Goal: Information Seeking & Learning: Learn about a topic

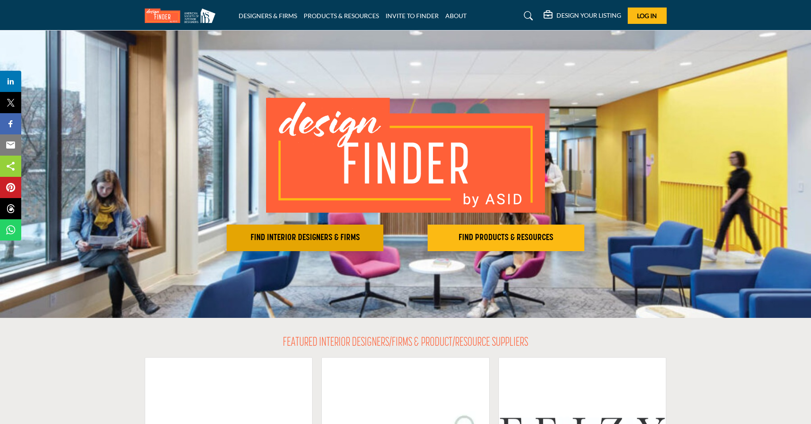
click at [276, 239] on h2 "FIND INTERIOR DESIGNERS & FIRMS" at bounding box center [304, 238] width 151 height 11
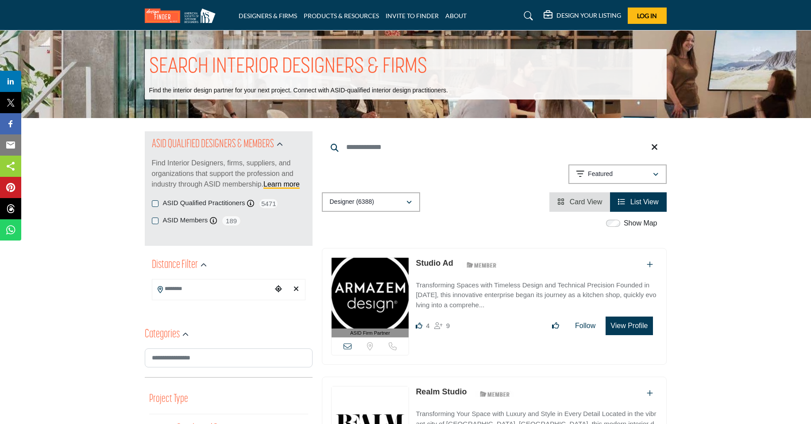
click at [341, 148] on input "Search Keyword" at bounding box center [494, 147] width 345 height 21
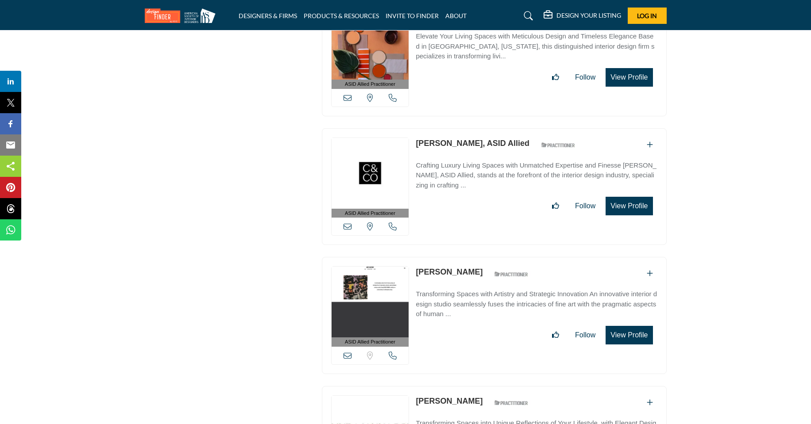
scroll to position [7800, 0]
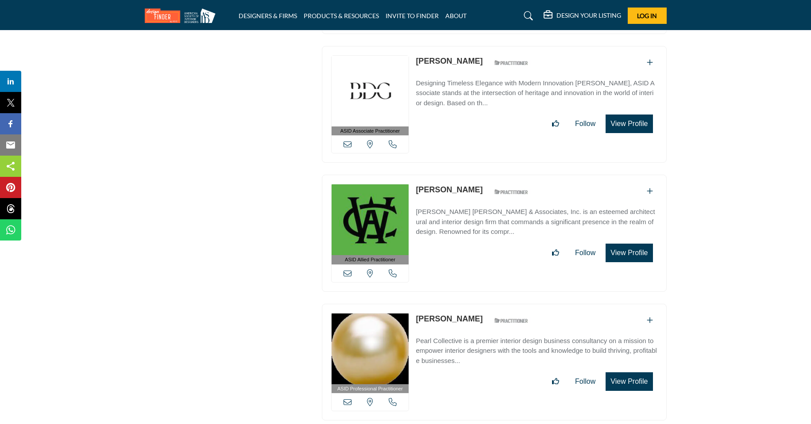
type input "**********"
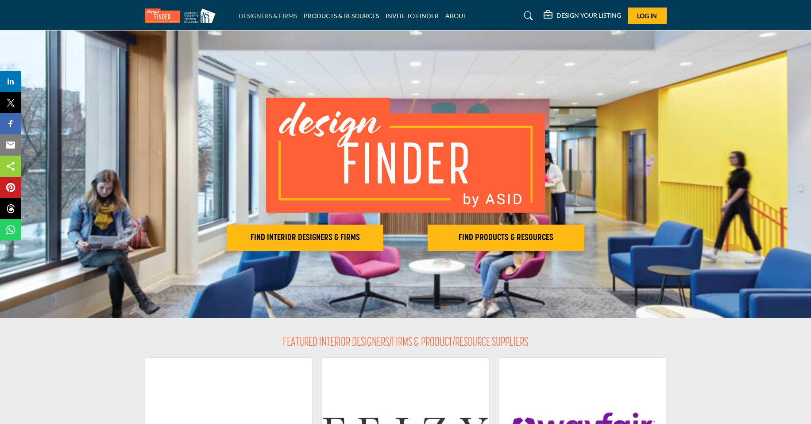
click at [287, 15] on link "DESIGNERS & FIRMS" at bounding box center [268, 16] width 58 height 8
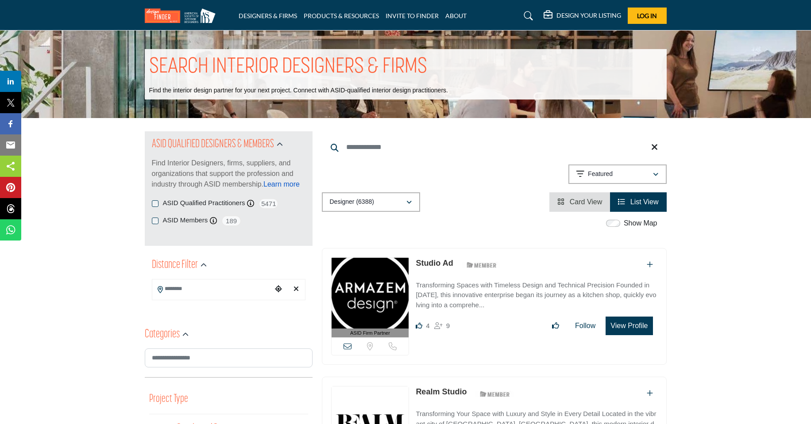
click at [282, 181] on link "Learn more" at bounding box center [281, 185] width 36 height 8
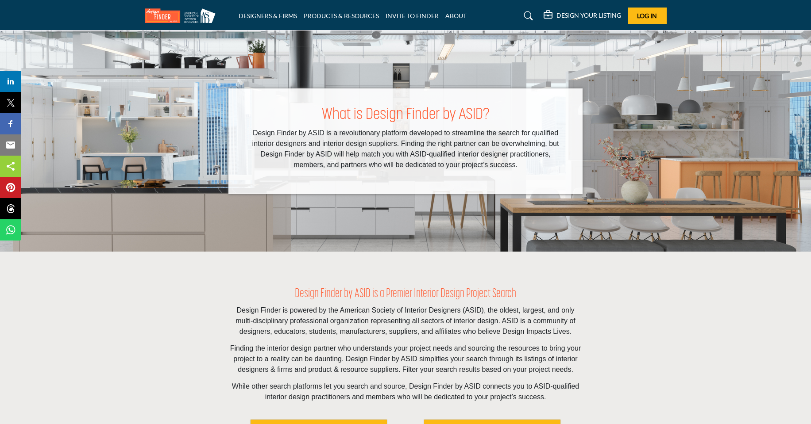
scroll to position [371, 0]
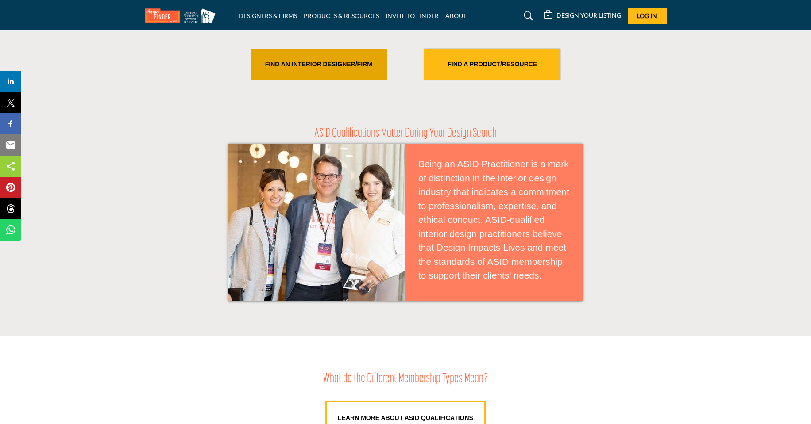
click at [344, 68] on link "FIND AN INTERIOR DESIGNER/FIRM" at bounding box center [319, 64] width 136 height 31
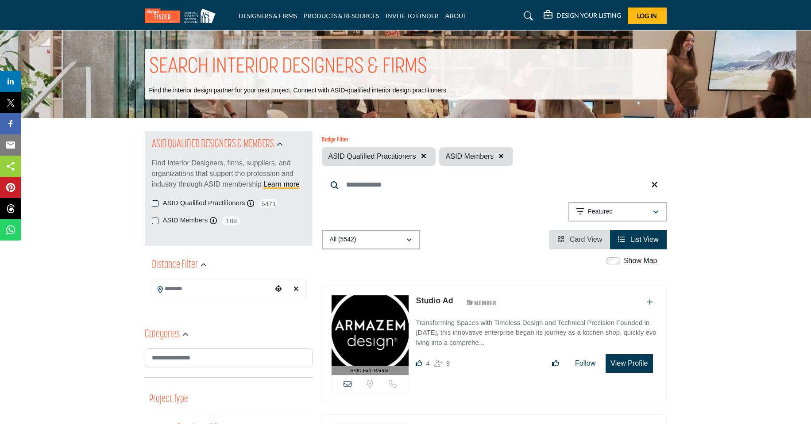
click at [620, 239] on icon "View List" at bounding box center [621, 239] width 7 height 7
click at [206, 292] on input "Search Location" at bounding box center [212, 289] width 120 height 17
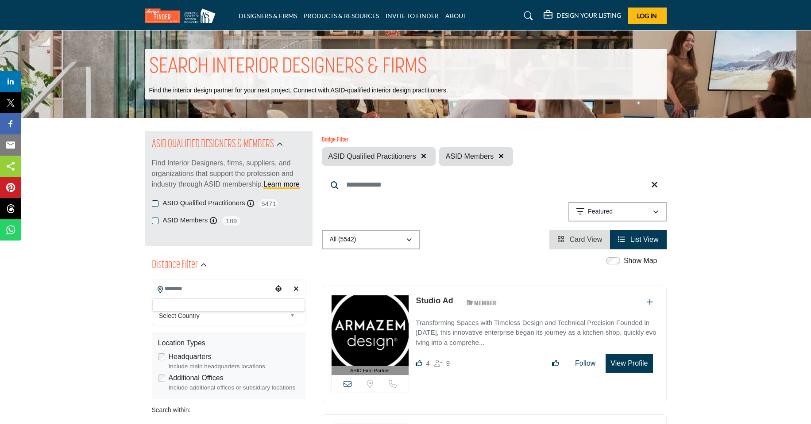
click at [203, 314] on span "Select Country" at bounding box center [222, 316] width 127 height 11
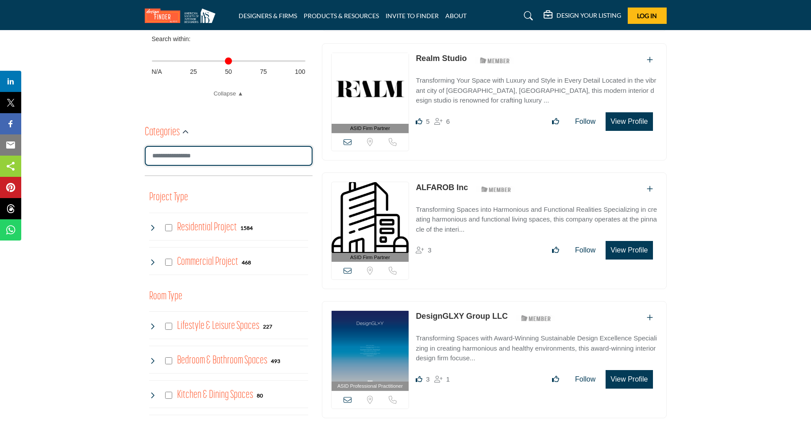
click at [213, 158] on input "Search Category" at bounding box center [229, 156] width 168 height 20
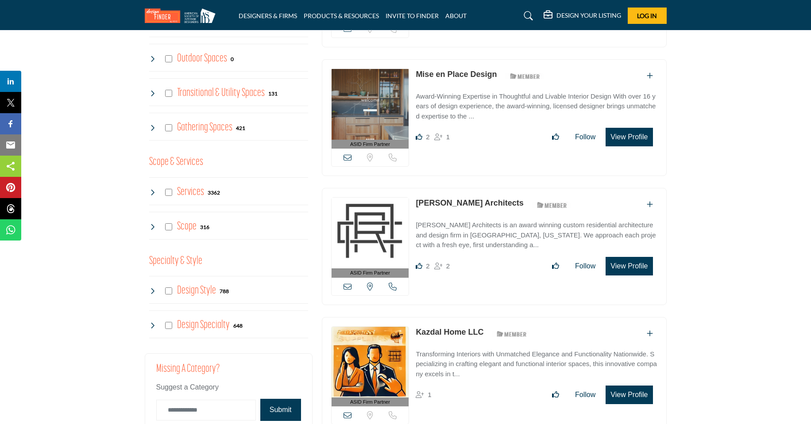
scroll to position [0, 0]
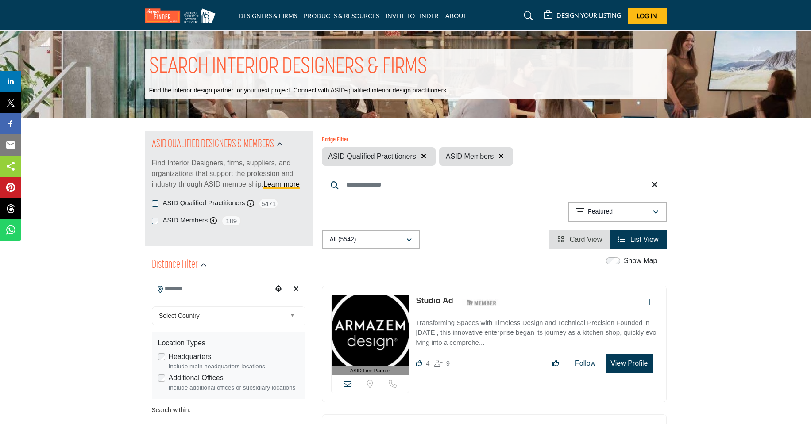
click at [369, 185] on input "Search Keyword" at bounding box center [494, 184] width 345 height 21
click at [291, 184] on link "Learn more" at bounding box center [281, 185] width 36 height 8
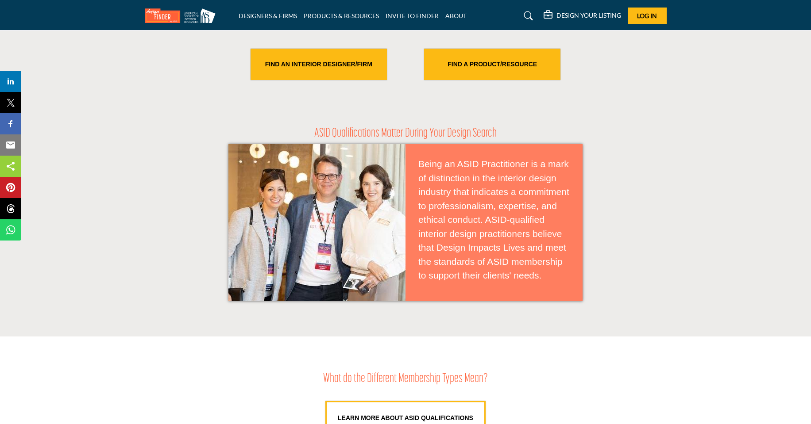
scroll to position [743, 0]
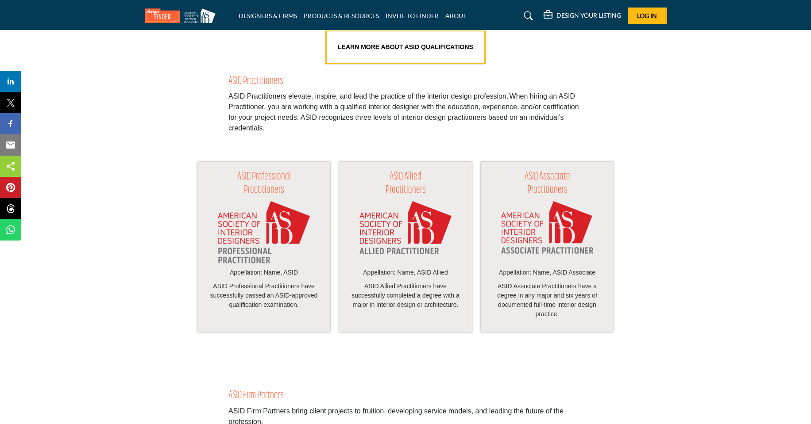
click at [396, 183] on h3 "ASID Allied Practitioners" at bounding box center [405, 184] width 115 height 26
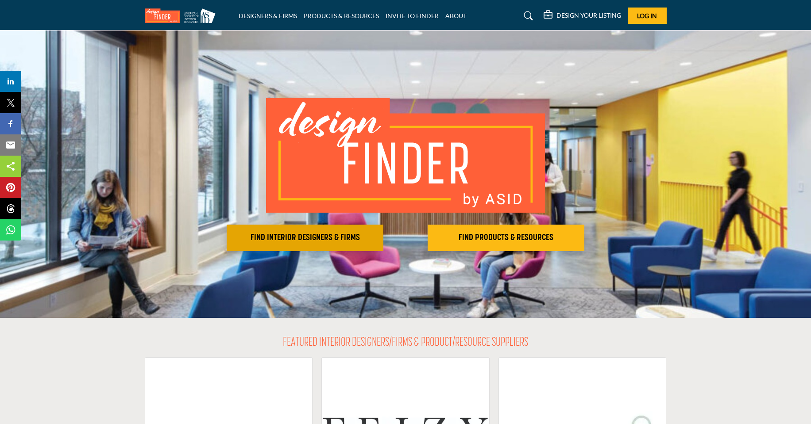
click at [369, 235] on h2 "FIND INTERIOR DESIGNERS & FIRMS" at bounding box center [304, 238] width 151 height 11
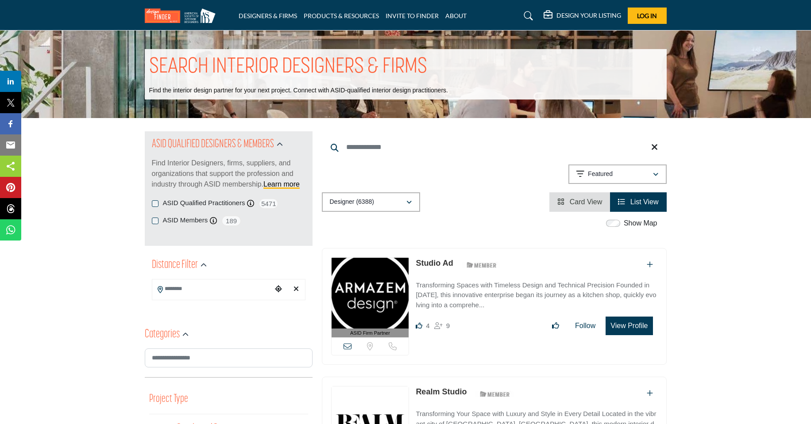
click at [394, 148] on input "Search Keyword" at bounding box center [494, 147] width 345 height 21
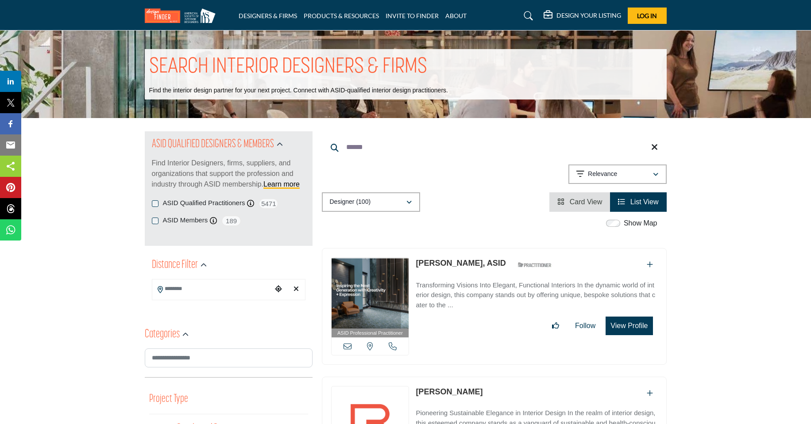
click at [388, 147] on input "******" at bounding box center [494, 147] width 345 height 21
paste input "********"
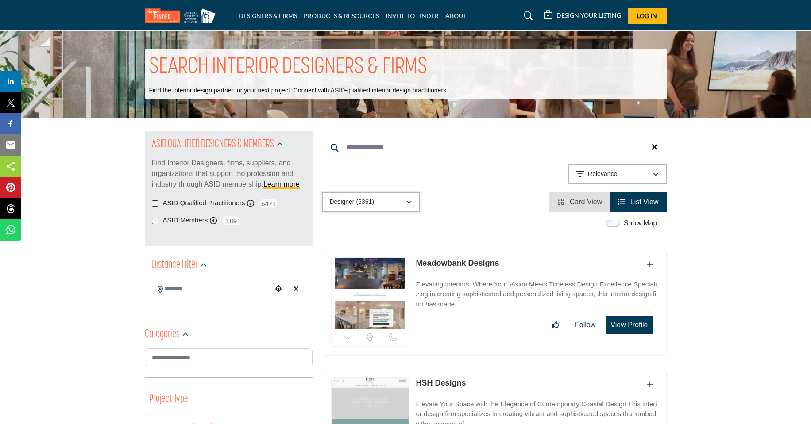
click at [409, 199] on div "button" at bounding box center [409, 202] width 6 height 8
click at [450, 180] on div "Showing 42 results out of 6361 For "Bethel Designs" Relevance" at bounding box center [494, 176] width 345 height 23
click at [384, 148] on input "**********" at bounding box center [494, 147] width 345 height 21
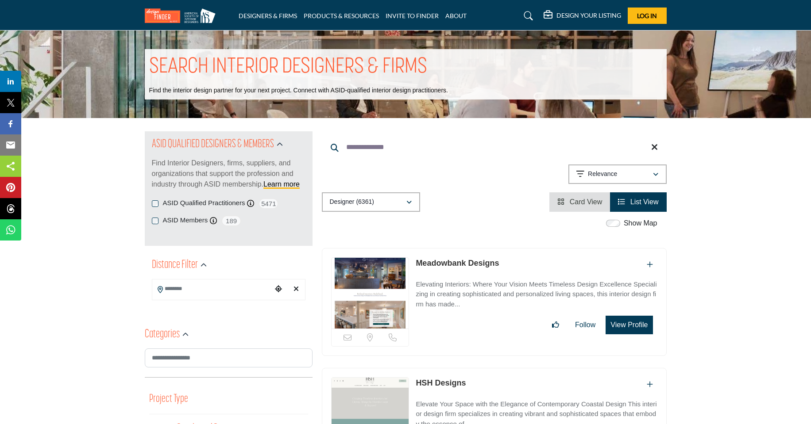
paste input "Search Keyword"
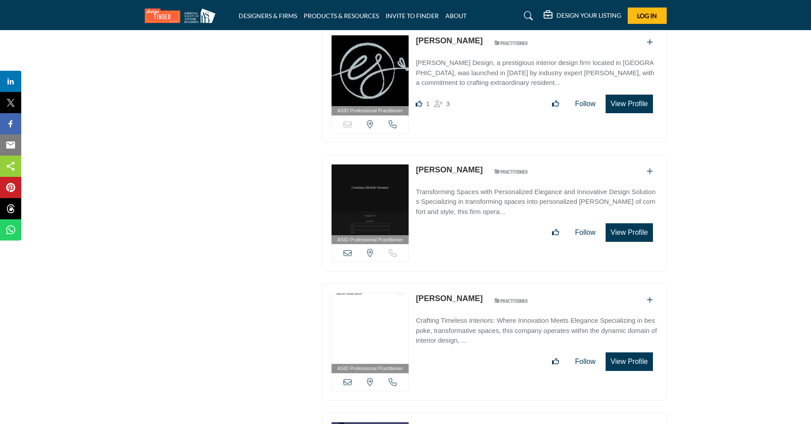
scroll to position [2618, 0]
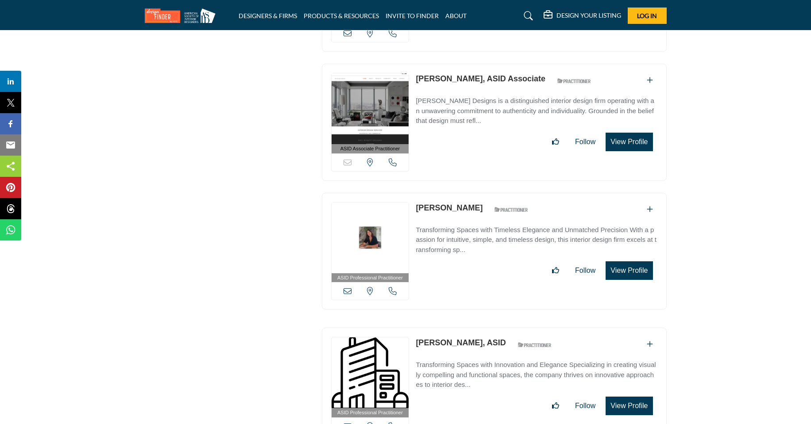
type input "**********"
